Goal: Use online tool/utility: Use online tool/utility

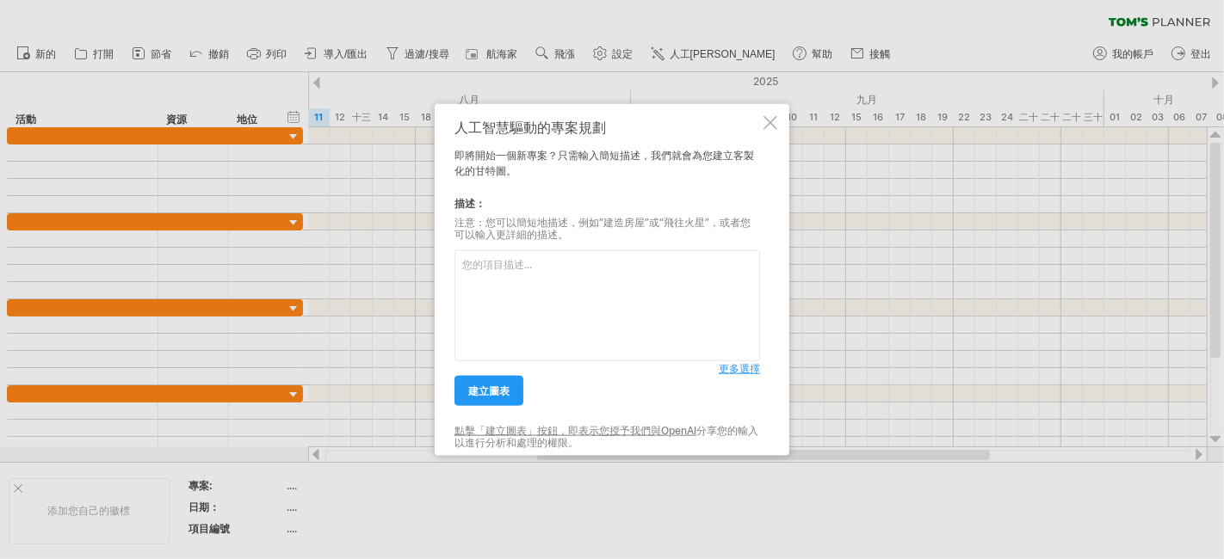
click at [509, 271] on textarea at bounding box center [607, 305] width 306 height 111
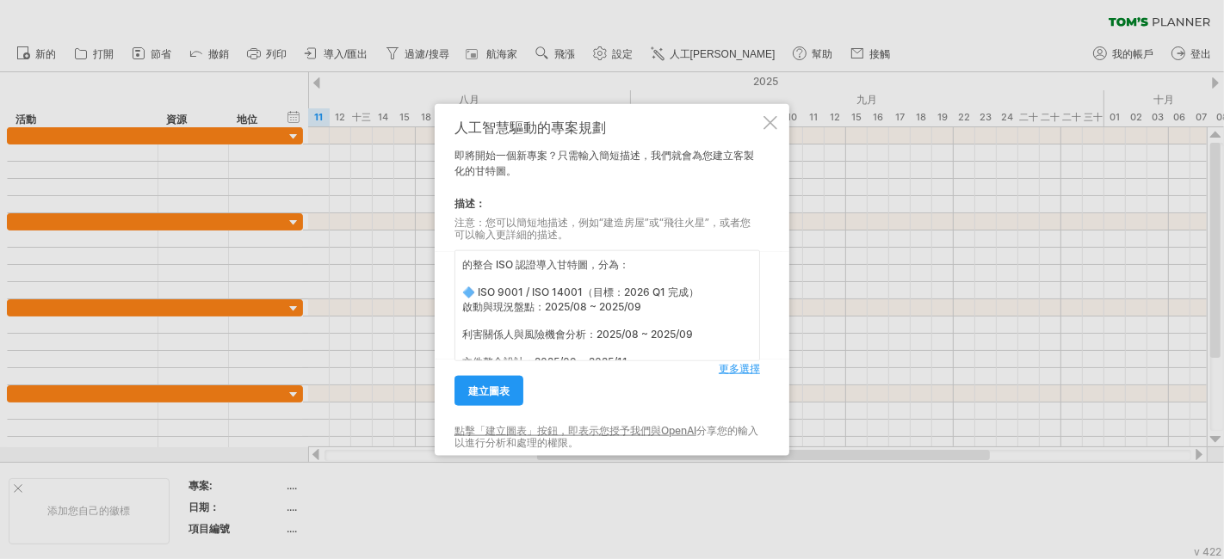
scroll to position [279, 0]
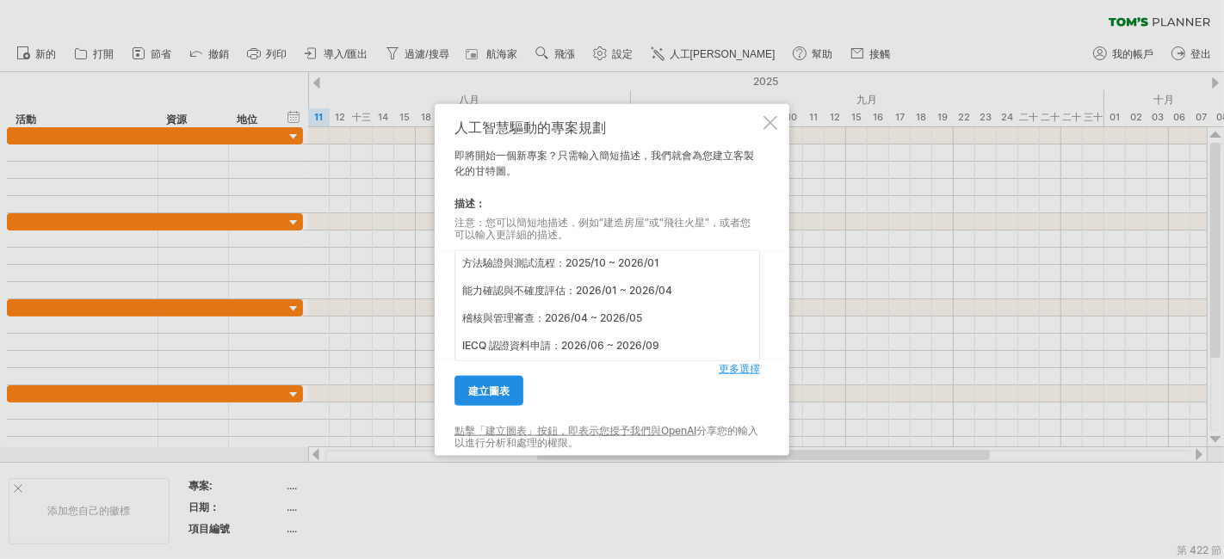
type textarea "的整合 ISO 認證導入甘特圖，分為： 🔷 ISO 9001 / ISO 14001（目標：2026 Q1 完成） 啟動與現況盤點：2025/08 ~ 202…"
click at [506, 387] on font "建立圖表" at bounding box center [488, 391] width 41 height 13
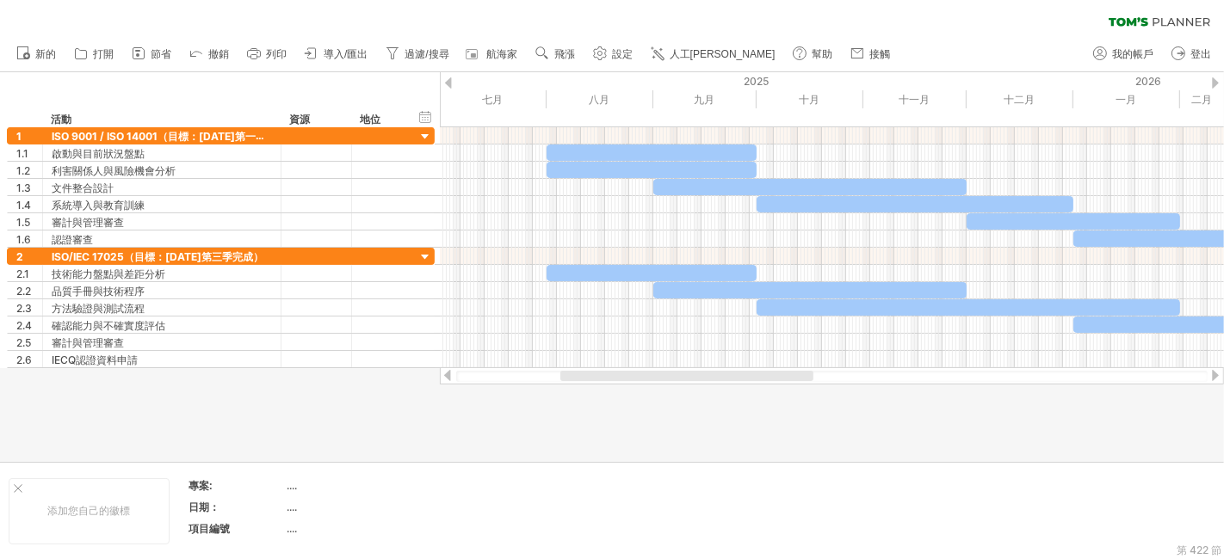
drag, startPoint x: 742, startPoint y: 380, endPoint x: 707, endPoint y: 390, distance: 35.9
click at [707, 390] on div "嘗試造訪 [DOMAIN_NAME] 再次連接... 0% 清除過濾器 新的" at bounding box center [612, 279] width 1224 height 559
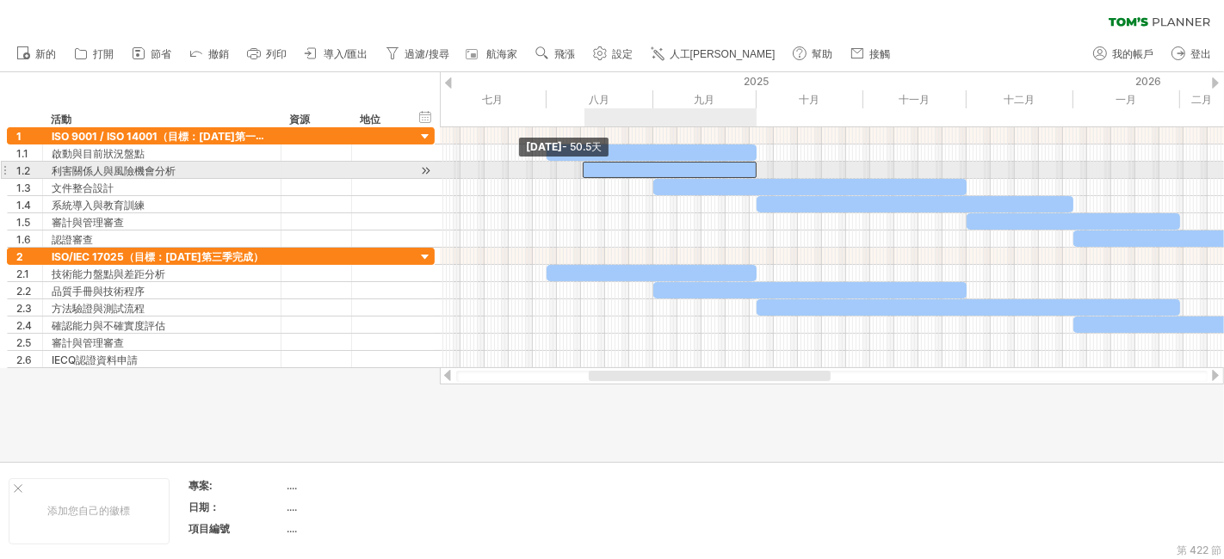
drag, startPoint x: 547, startPoint y: 164, endPoint x: 583, endPoint y: 168, distance: 35.5
click at [583, 168] on span at bounding box center [582, 170] width 7 height 16
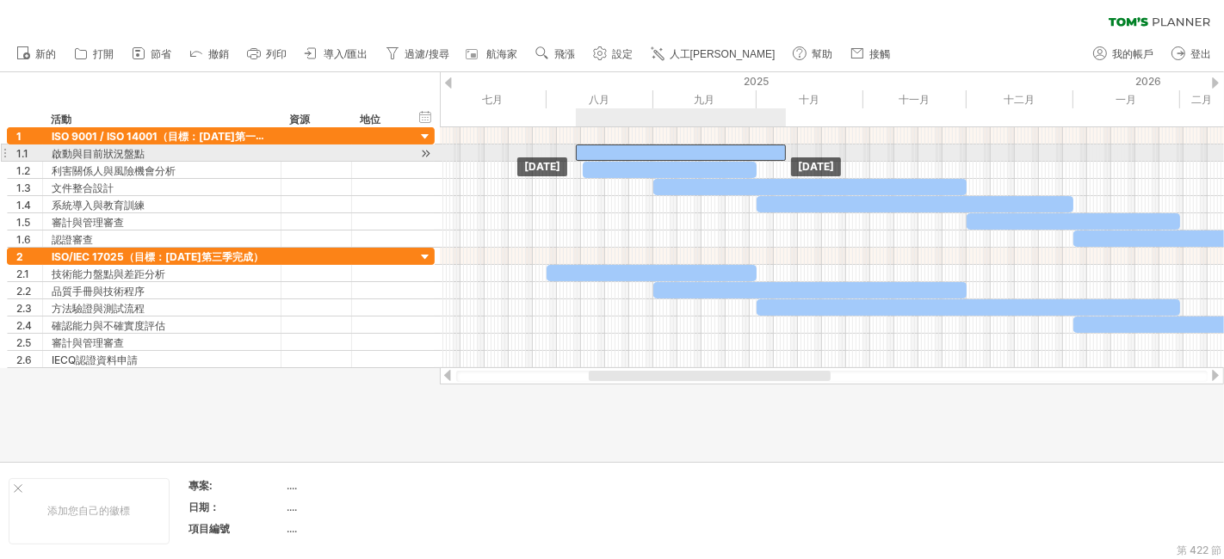
drag, startPoint x: 552, startPoint y: 156, endPoint x: 581, endPoint y: 155, distance: 29.3
click at [581, 155] on div at bounding box center [681, 153] width 210 height 16
drag, startPoint x: 670, startPoint y: 147, endPoint x: 641, endPoint y: 147, distance: 29.3
click at [641, 147] on div at bounding box center [652, 153] width 210 height 16
drag, startPoint x: 548, startPoint y: 147, endPoint x: 584, endPoint y: 148, distance: 36.2
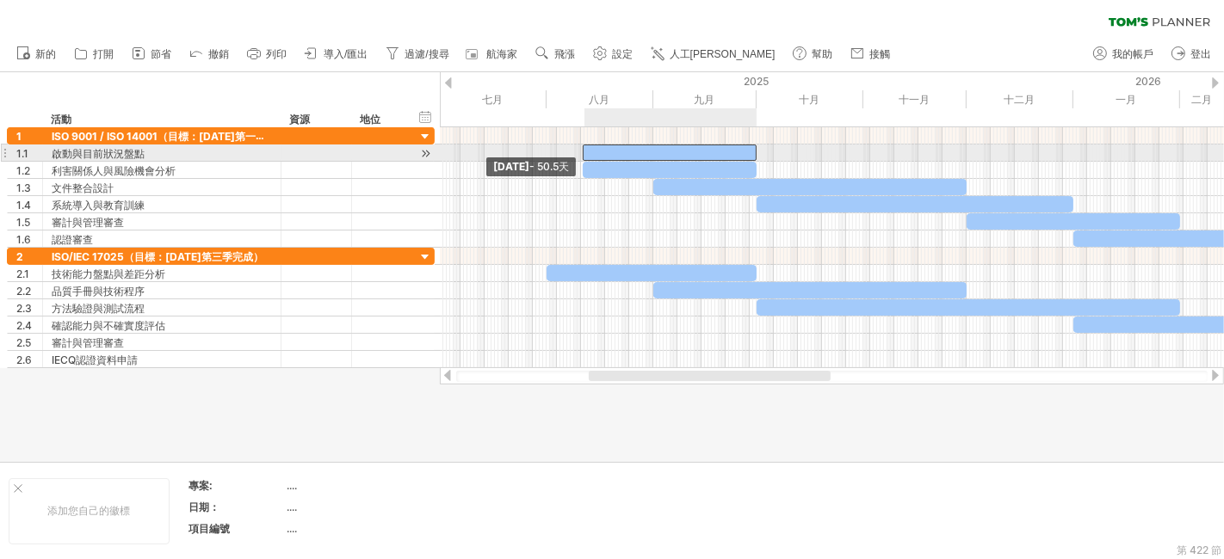
click at [584, 148] on span at bounding box center [582, 153] width 7 height 16
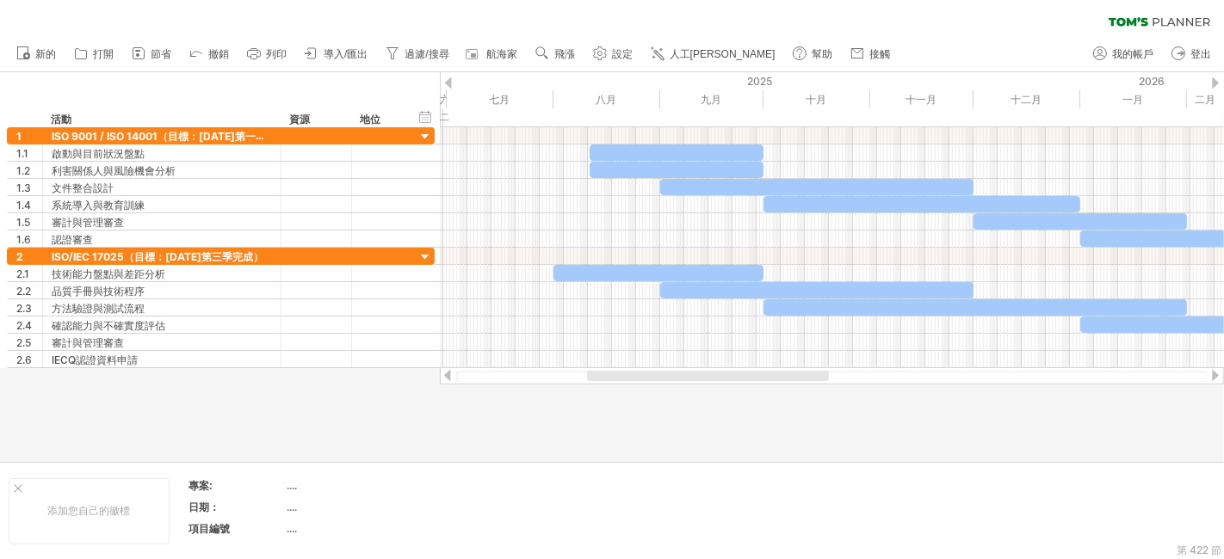
drag, startPoint x: 617, startPoint y: 375, endPoint x: 616, endPoint y: 394, distance: 19.0
click at [616, 394] on div "嘗試造訪 [DOMAIN_NAME] 再次連接... 0% 清除過濾器 新的" at bounding box center [612, 279] width 1224 height 559
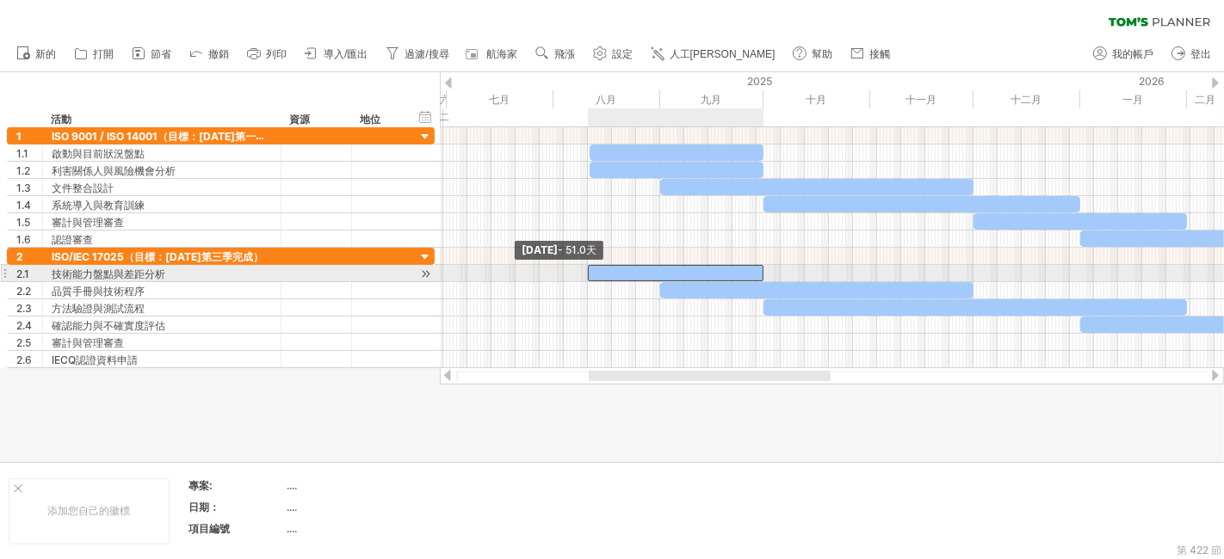
drag, startPoint x: 555, startPoint y: 271, endPoint x: 589, endPoint y: 277, distance: 34.1
click at [589, 277] on span at bounding box center [587, 273] width 7 height 16
